Goal: Task Accomplishment & Management: Use online tool/utility

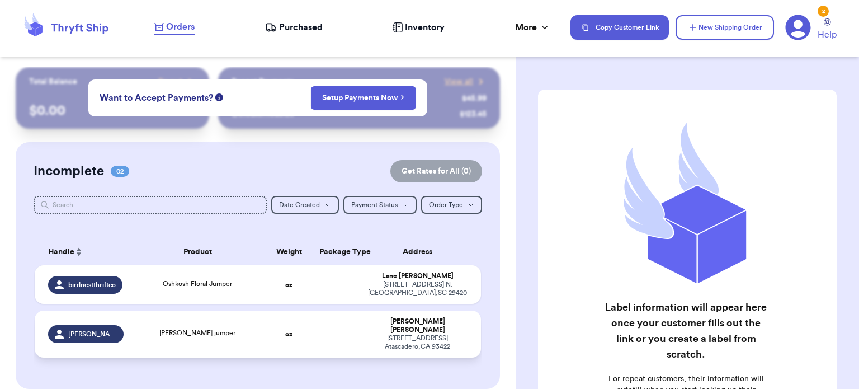
click at [420, 336] on div "[STREET_ADDRESS]" at bounding box center [417, 342] width 100 height 17
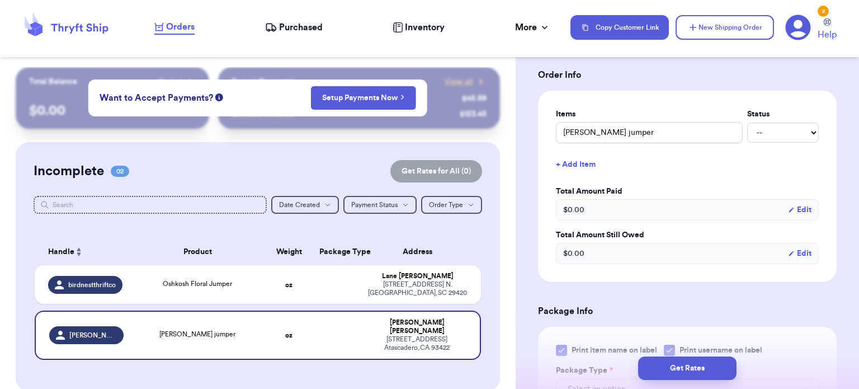
scroll to position [233, 0]
click at [584, 167] on button "+ Add Item" at bounding box center [687, 165] width 272 height 25
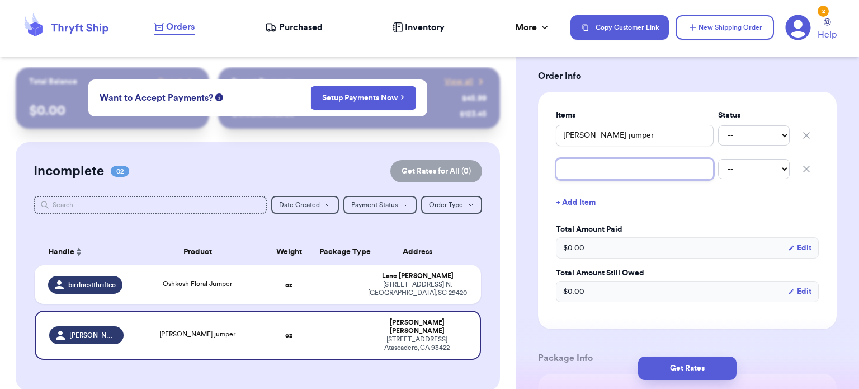
click at [584, 174] on input "text" at bounding box center [635, 168] width 158 height 21
type input "L"
type input "Li"
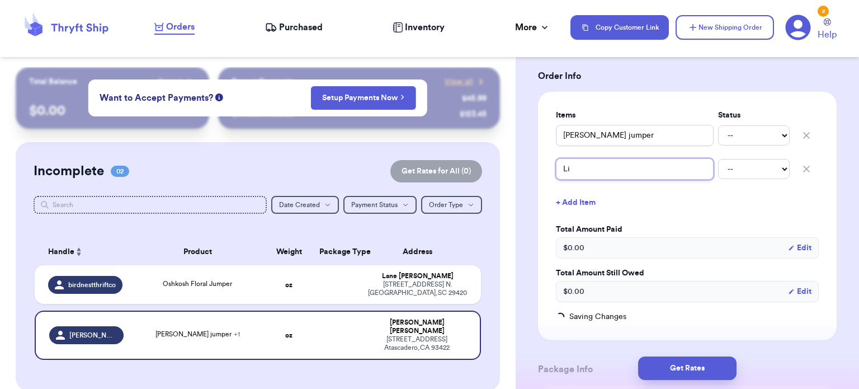
type input "Lit"
type input "Litt"
type input "Littl"
type input "Little"
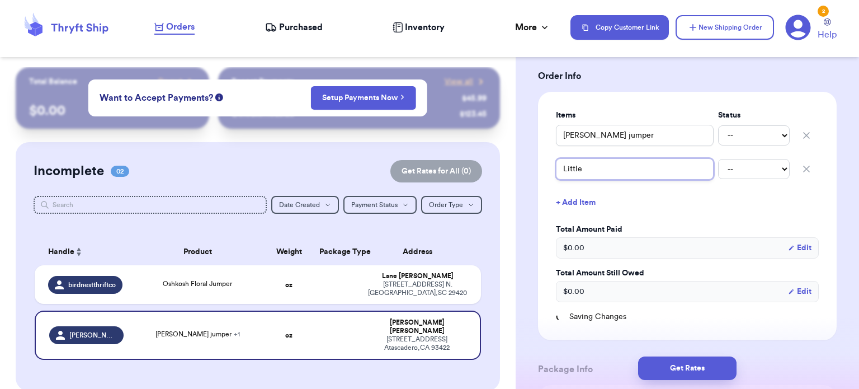
type input "Little P"
type input "Little Pl"
type input "Little Pla"
type input "Little Plan"
type input "Little Plane"
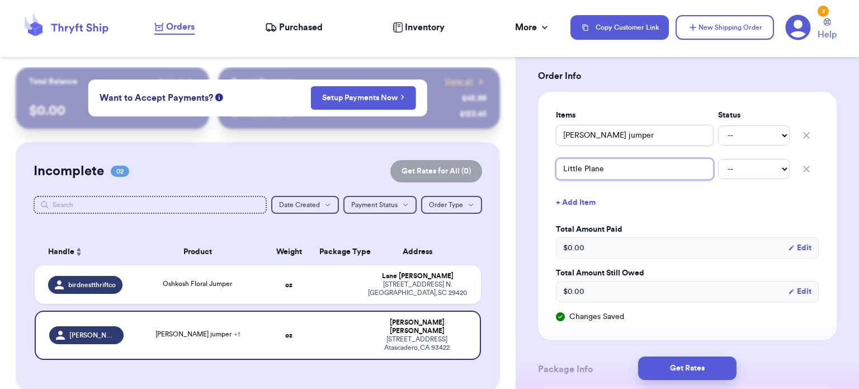
type input "Little Planet"
type input "Little Planet F"
type input "Little Planet Fl"
type input "Little Planet Flo"
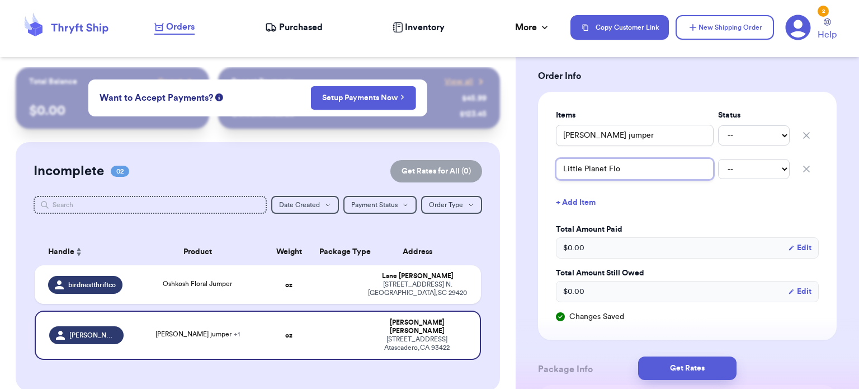
type input "Little Planet [PERSON_NAME]"
type input "Little Planet Flora"
type input "Little Planet Floral"
type input "Little Planet Floral P"
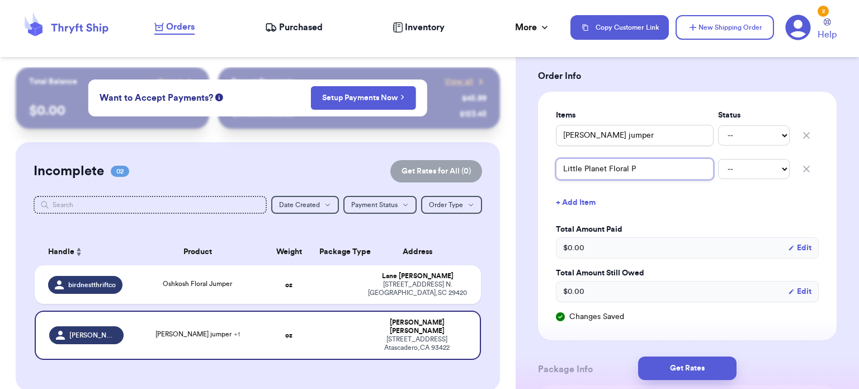
type input "Little Planet Floral Pa"
type input "Little Planet Floral Pan"
type input "Little Planet Floral Pant"
type input "Little Planet Floral Pants"
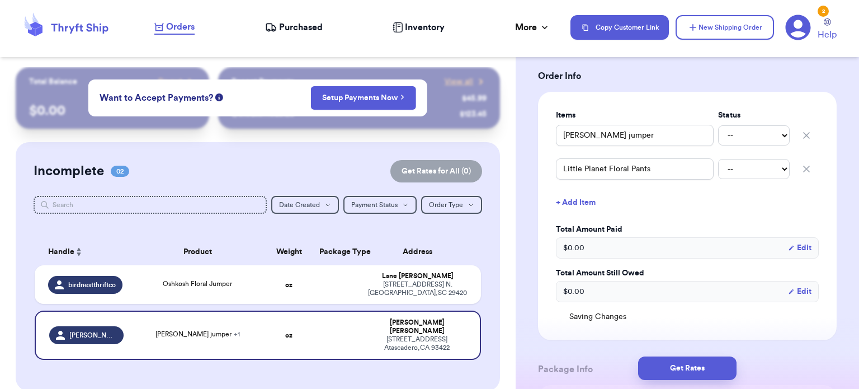
click at [569, 196] on button "+ Add Item" at bounding box center [687, 202] width 272 height 25
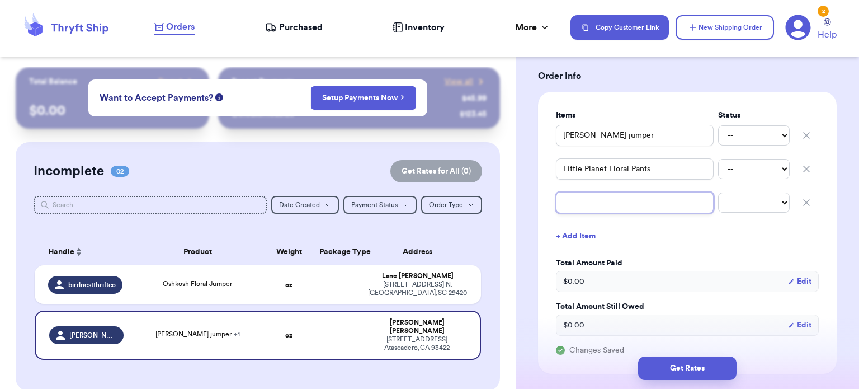
click at [572, 204] on input "text" at bounding box center [635, 202] width 158 height 21
type input "E"
type input "Ea"
type input "Eas"
type input "Easy"
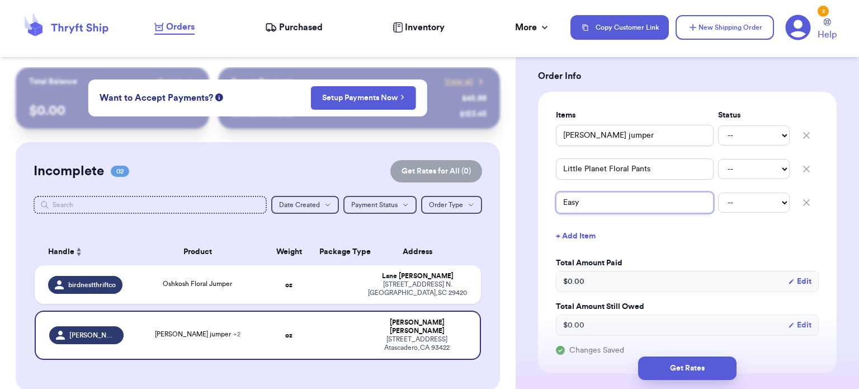
type input "Easy"
type input "Easy P"
type input "Easy Pe"
type input "Easy Pea"
type input "Easy Peas"
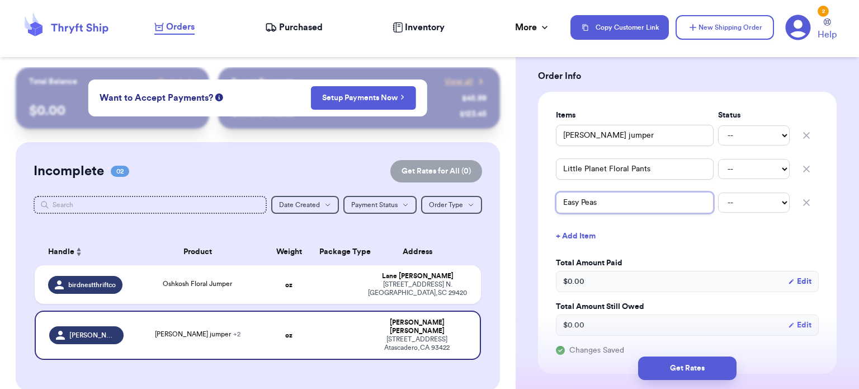
type input "Easy Peasy"
type input "Easy Peasy r"
type input "Easy Peasy ru"
type input "Easy Peasy ruf"
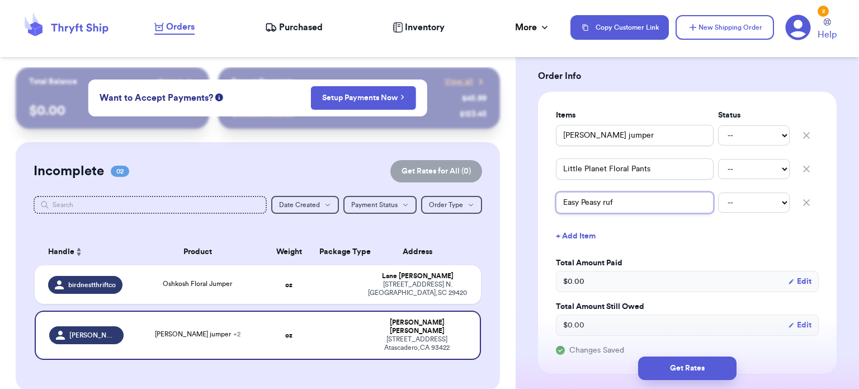
type input "Easy Peasy [PERSON_NAME]"
type input "Easy Peasy ruffl"
type input "Easy Peasy ruffle"
type input "Easy Peasy ruffle t"
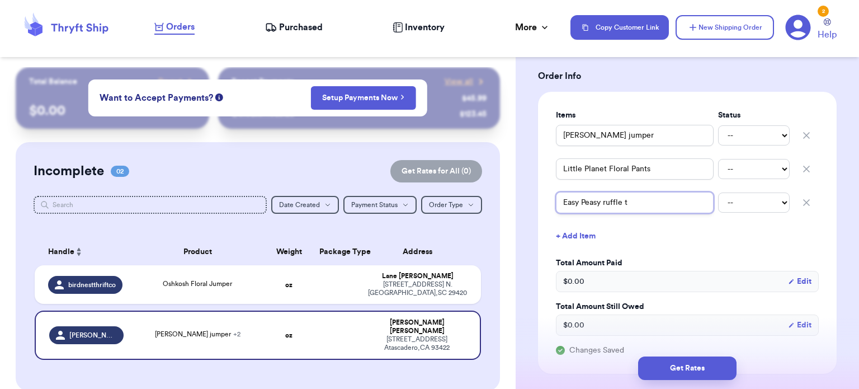
type input "Easy Peasy ruffle to"
type input "Easy Peasy ruffle top"
click at [565, 236] on button "+ Add Item" at bounding box center [687, 236] width 272 height 25
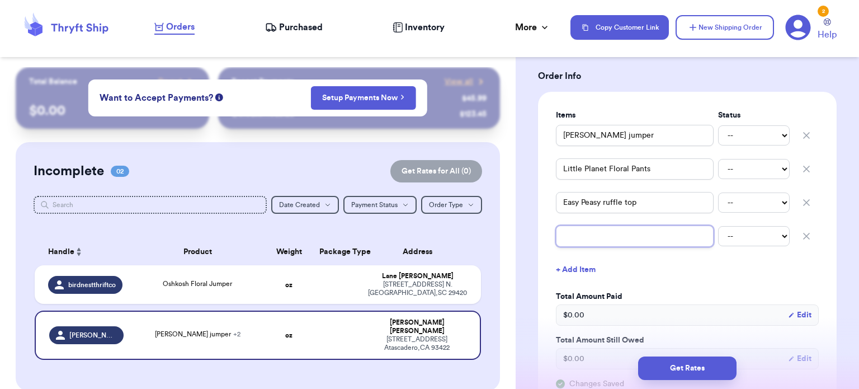
click at [565, 236] on input "text" at bounding box center [635, 235] width 158 height 21
type input "O"
type input "Os"
type input "Osh"
type input "Oshk"
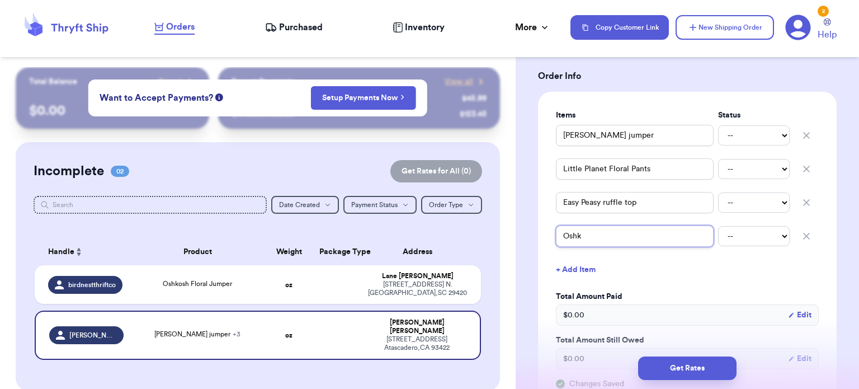
type input "Oshko"
type input "Oshkos"
type input "Oshkosh"
type input "Oshkosh S"
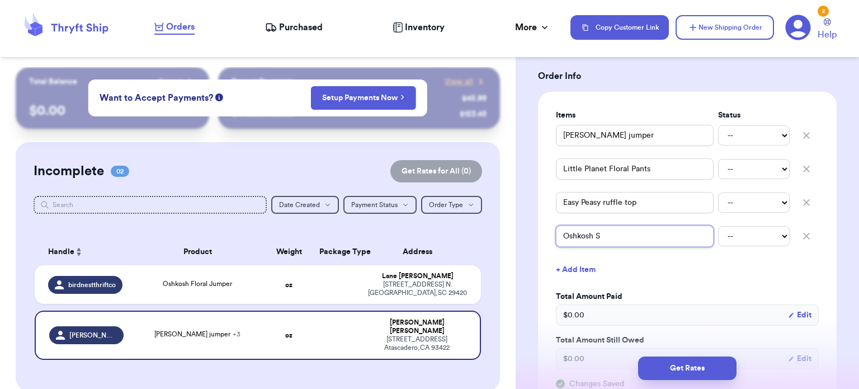
type input "Oshkosh St"
type input "Oshkosh Str"
type input "Oshkosh Stri"
type input "Oshkosh Strip"
type input "Oshkosh Stripe"
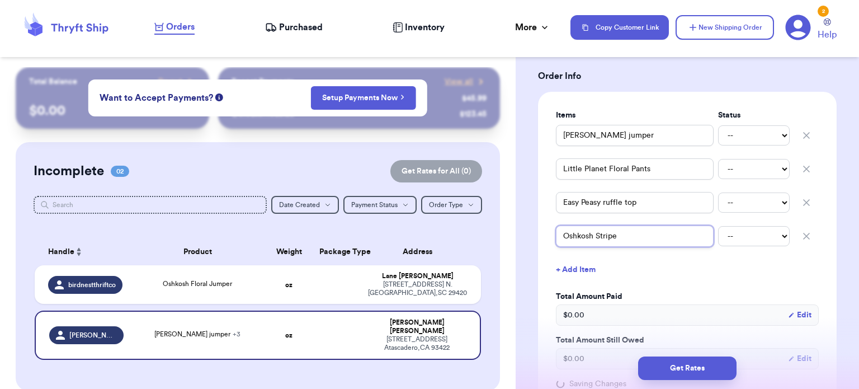
type input "Oshkosh Striped"
type input "Oshkosh Striped s"
type input "Oshkosh Striped sh"
type input "Oshkosh Striped sho"
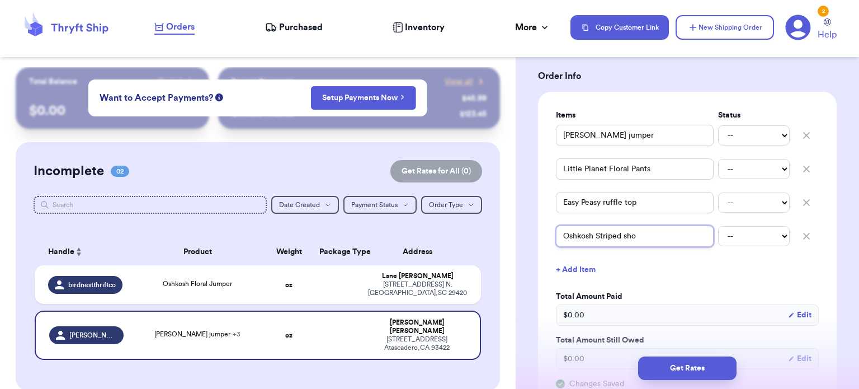
type input "Oshkosh Striped shor"
type input "Oshkosh Striped short"
type input "Oshkosh Striped shorta"
type input "Oshkosh Striped [PERSON_NAME]"
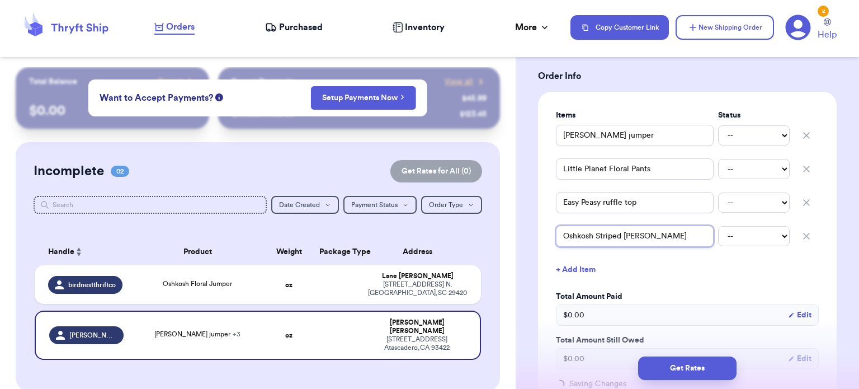
type input "Oshkosh Striped shortalls"
click at [572, 270] on button "+ Add Item" at bounding box center [687, 269] width 272 height 25
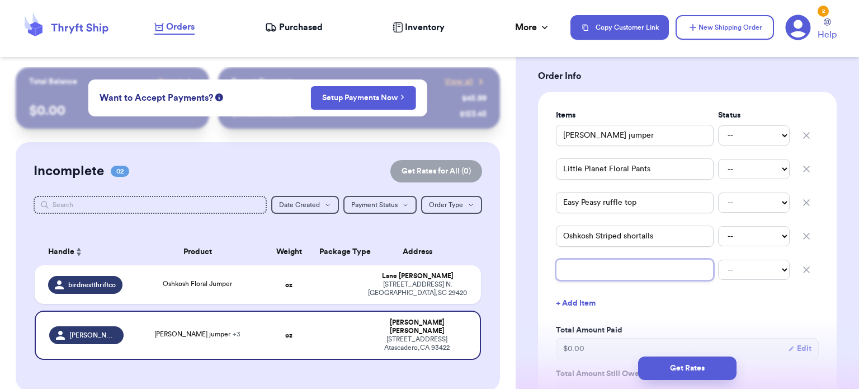
click at [572, 270] on input "text" at bounding box center [635, 269] width 158 height 21
type input "O"
type input "Os"
type input "Osh"
type input "Oshk"
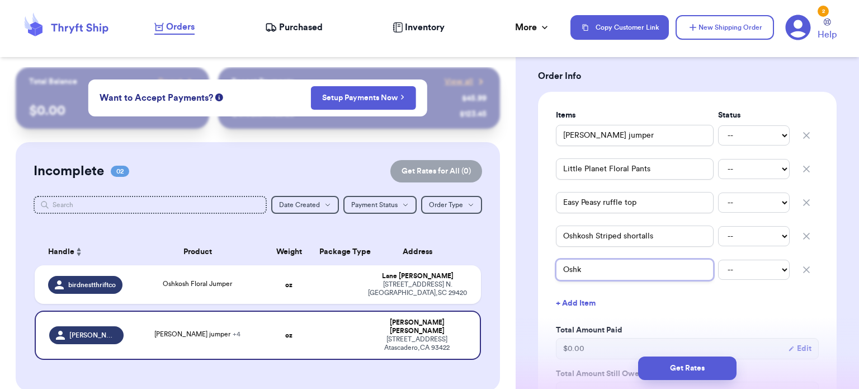
type input "Oshko"
type input "Oshkos"
type input "Oshkosh"
type input "Oshkosh g"
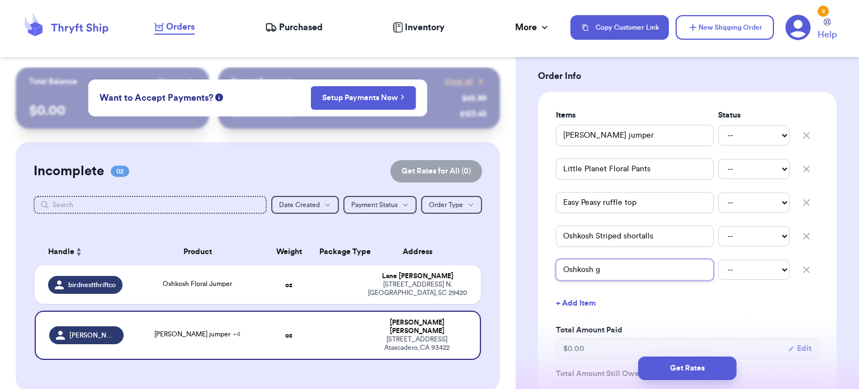
type input "Oshkosh gr"
type input "Oshkosh gre"
type input "Oshkosh gree"
type input "Oshkosh green"
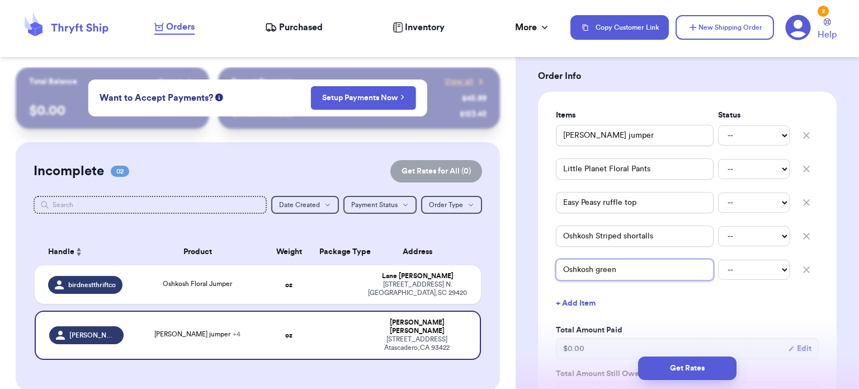
type input "Oshkosh green s"
type input "Oshkosh green sh"
type input "Oshkosh green sho"
type input "Oshkosh green shor"
type input "Oshkosh green short"
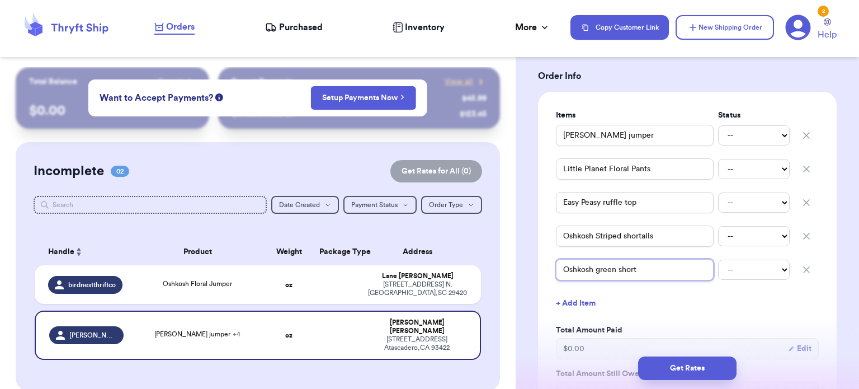
type input "Oshkosh green shorta"
type input "Oshkosh green [PERSON_NAME]"
type input "Oshkosh green shortalls"
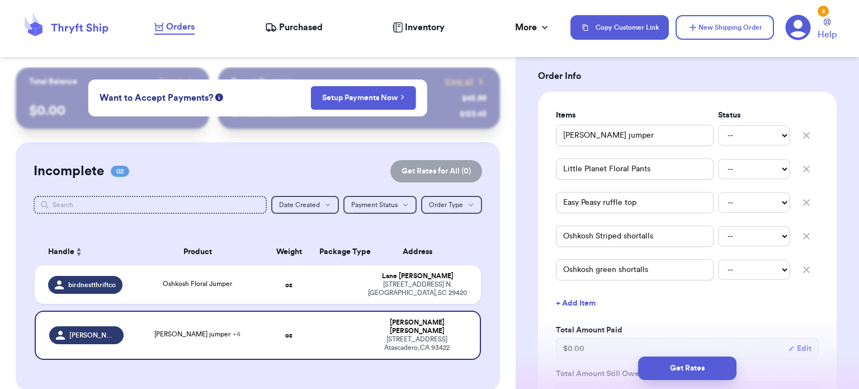
click at [579, 302] on button "+ Add Item" at bounding box center [687, 303] width 272 height 25
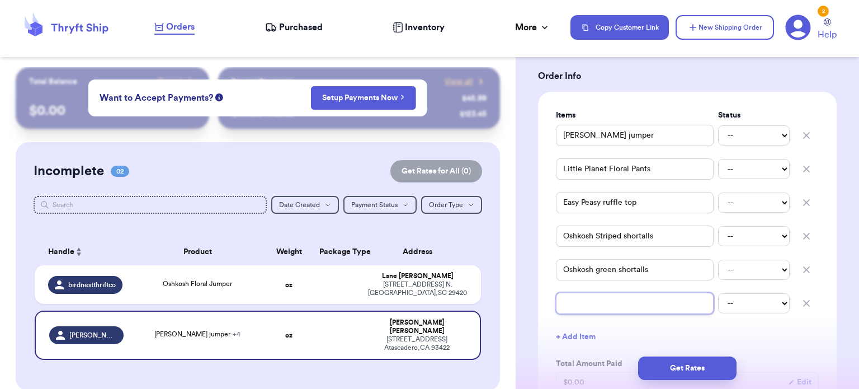
click at [577, 304] on input "text" at bounding box center [635, 302] width 158 height 21
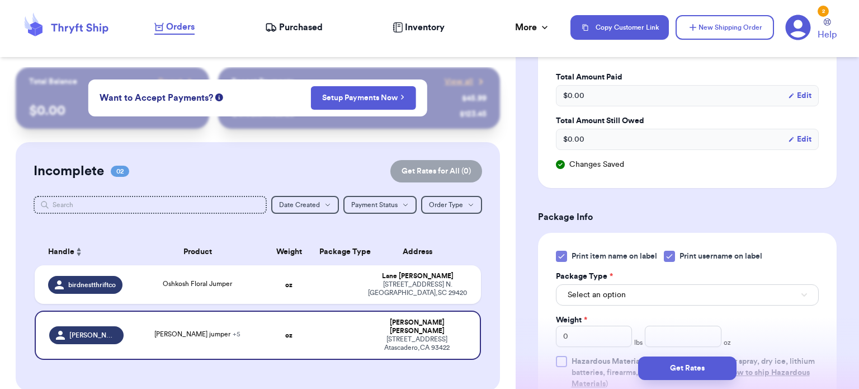
scroll to position [530, 0]
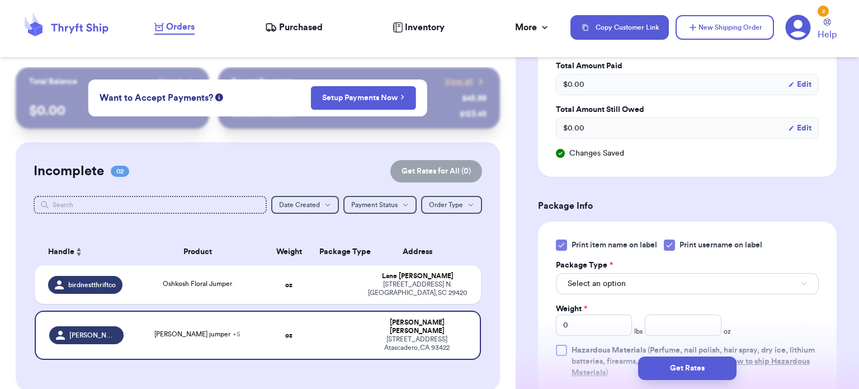
click at [673, 185] on form "Shipping Information Delete Label Customer Info Order created: [DATE] 05:35 AM …" at bounding box center [687, 80] width 299 height 1041
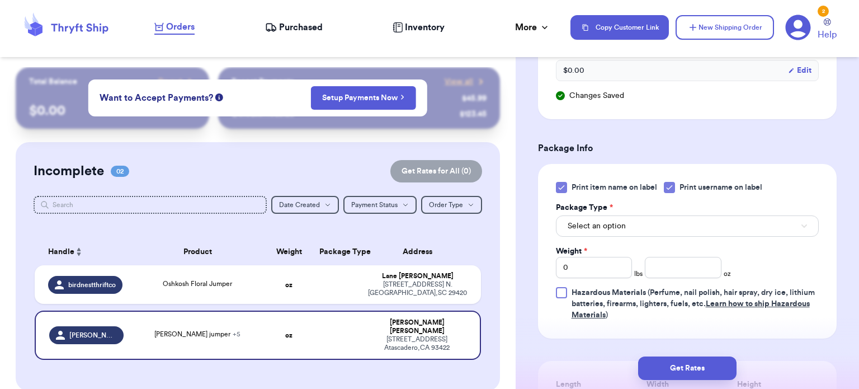
scroll to position [590, 0]
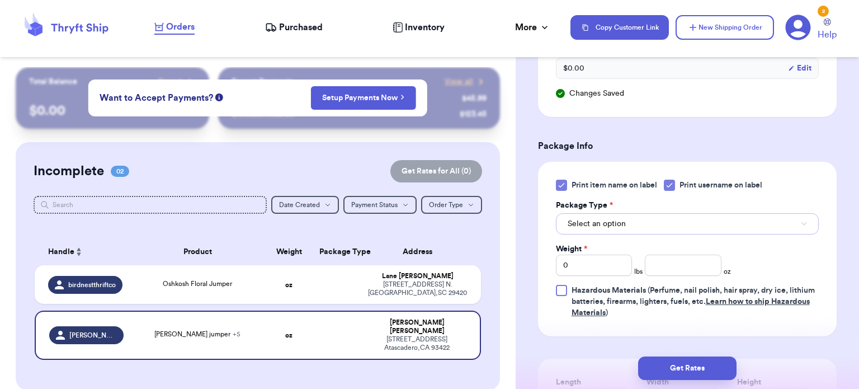
click at [646, 221] on button "Select an option" at bounding box center [687, 223] width 263 height 21
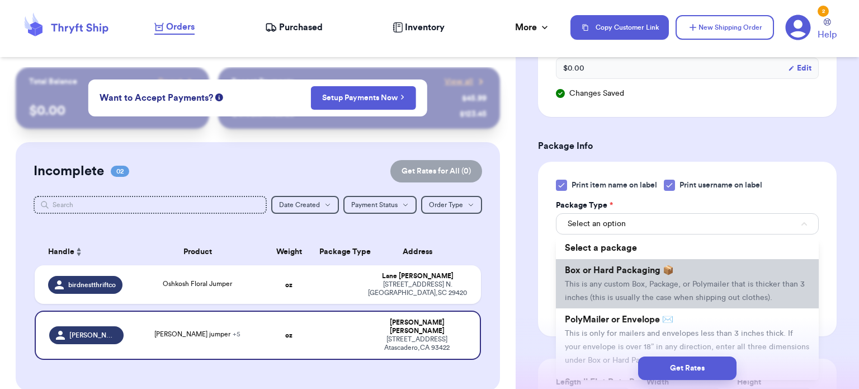
click at [648, 273] on span "Box or Hard Packaging 📦" at bounding box center [619, 270] width 109 height 9
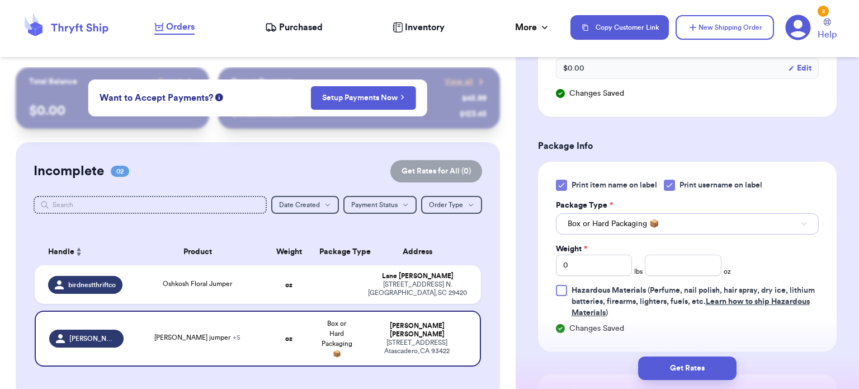
click at [694, 224] on button "Box or Hard Packaging 📦" at bounding box center [687, 223] width 263 height 21
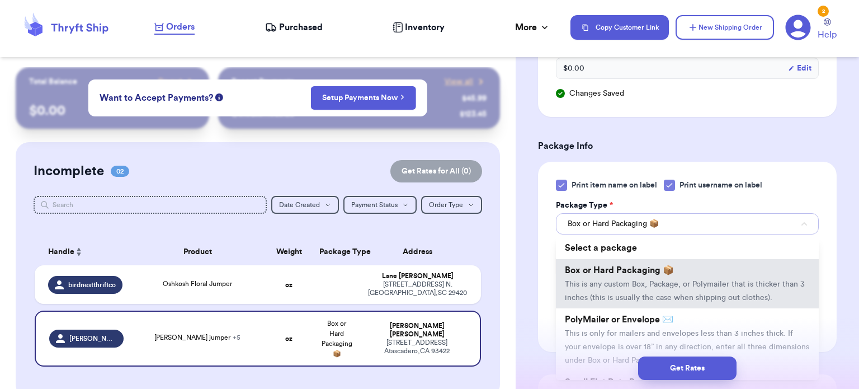
click at [694, 224] on button "Box or Hard Packaging 📦" at bounding box center [687, 223] width 263 height 21
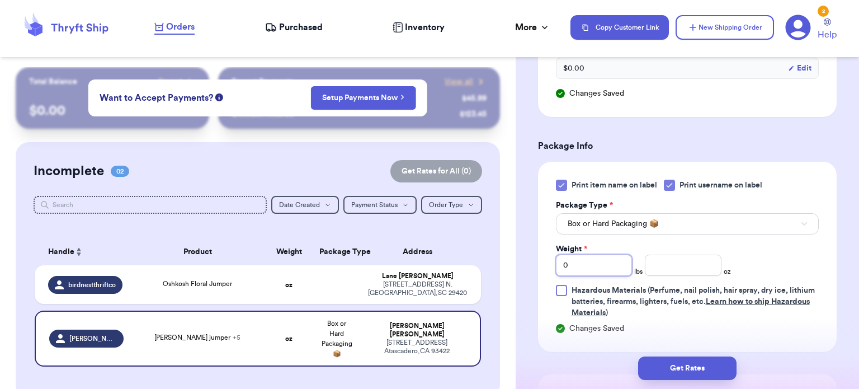
click at [590, 255] on input "0" at bounding box center [594, 264] width 77 height 21
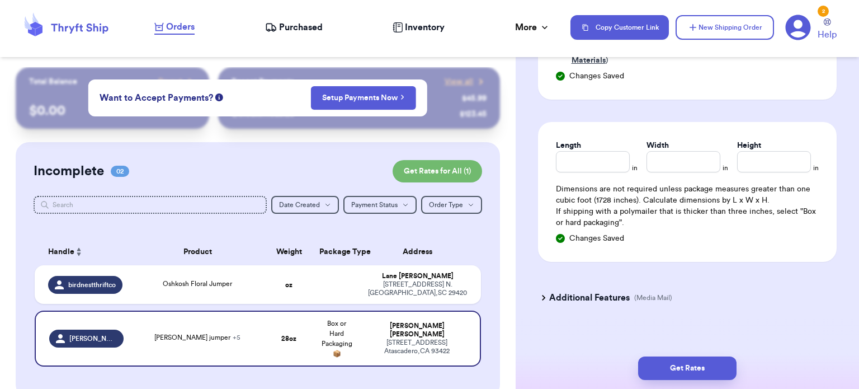
scroll to position [850, 0]
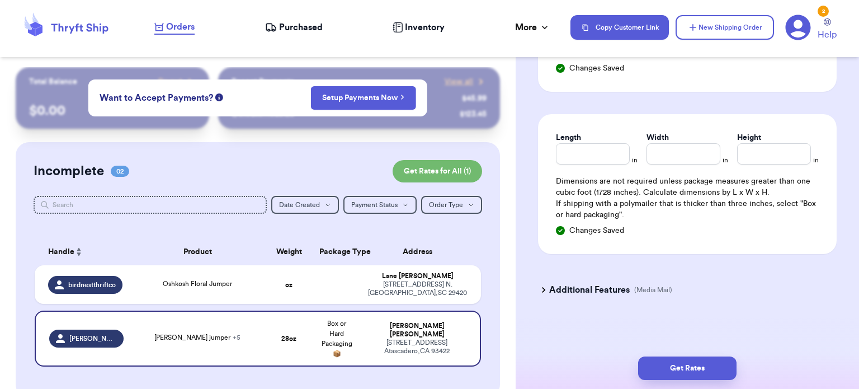
click at [675, 200] on p "If shipping with a polymailer that is thicker than three inches, select "Box or…" at bounding box center [687, 209] width 263 height 22
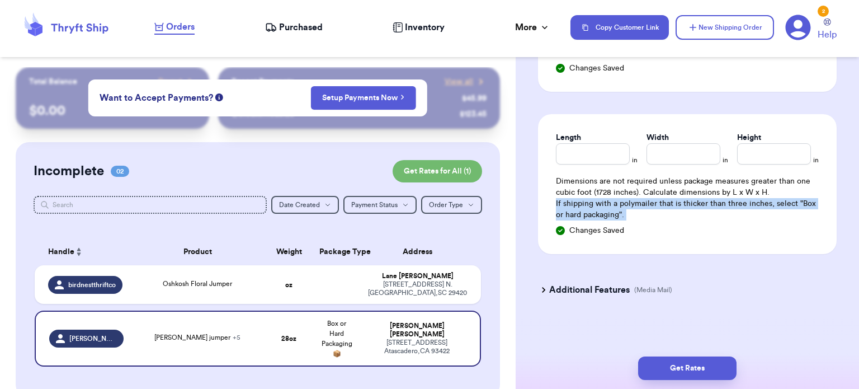
click at [675, 200] on p "If shipping with a polymailer that is thicker than three inches, select "Box or…" at bounding box center [687, 209] width 263 height 22
click at [690, 369] on button "Get Rates" at bounding box center [687, 367] width 98 height 23
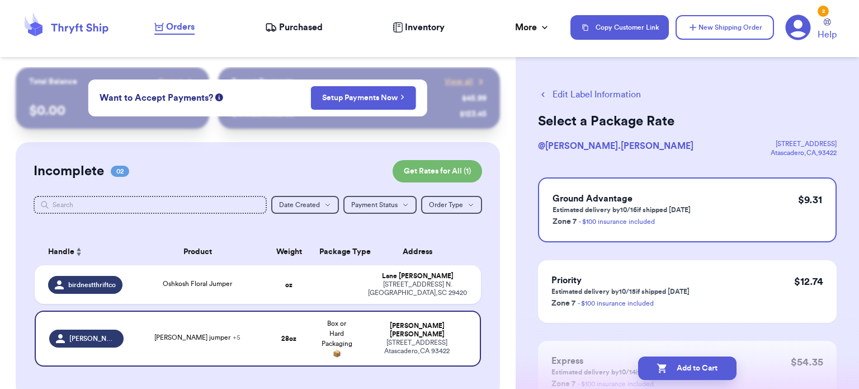
scroll to position [1, 0]
